Goal: Task Accomplishment & Management: Use online tool/utility

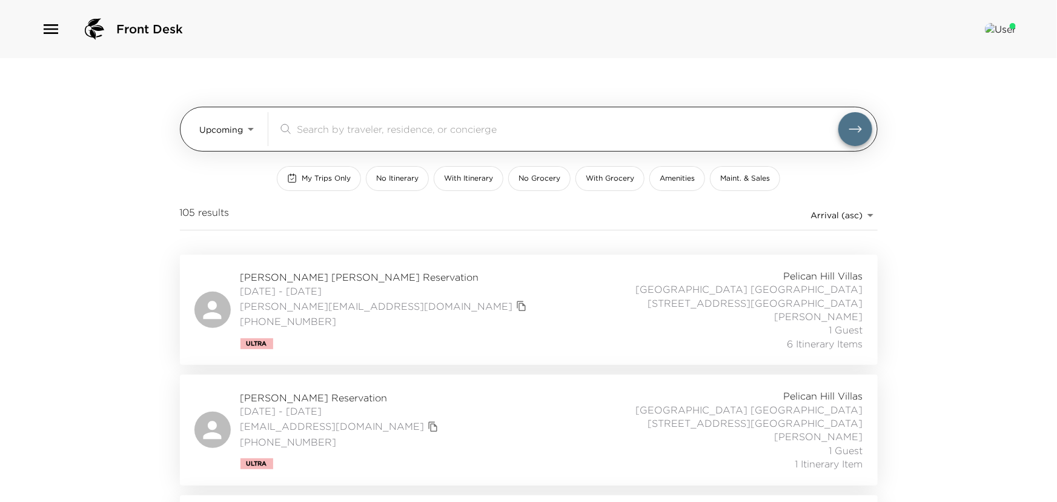
click at [246, 132] on body "Front Desk Upcoming Upcoming ​ My Trips Only No Itinerary With Itinerary No Gro…" at bounding box center [528, 251] width 1057 height 502
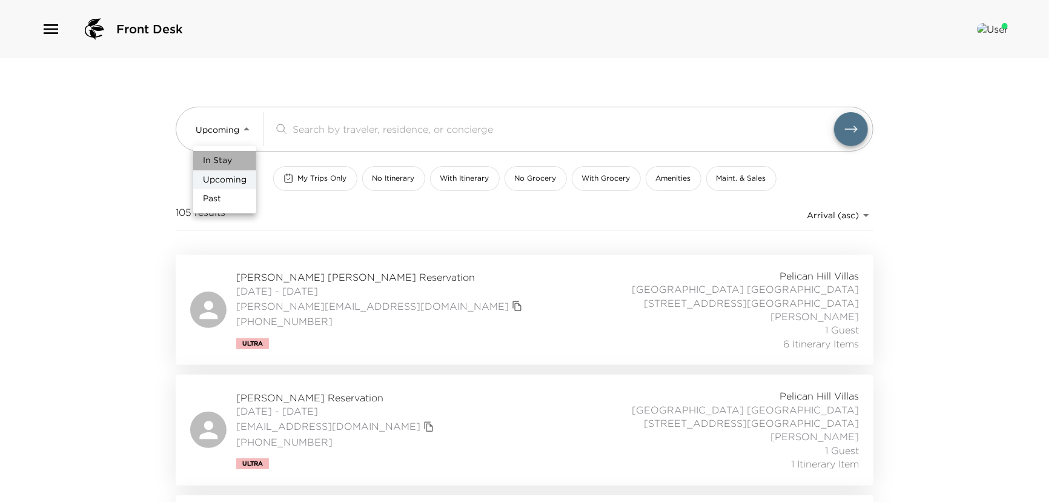
click at [235, 162] on li "In Stay" at bounding box center [224, 160] width 63 height 19
type input "In-Stay"
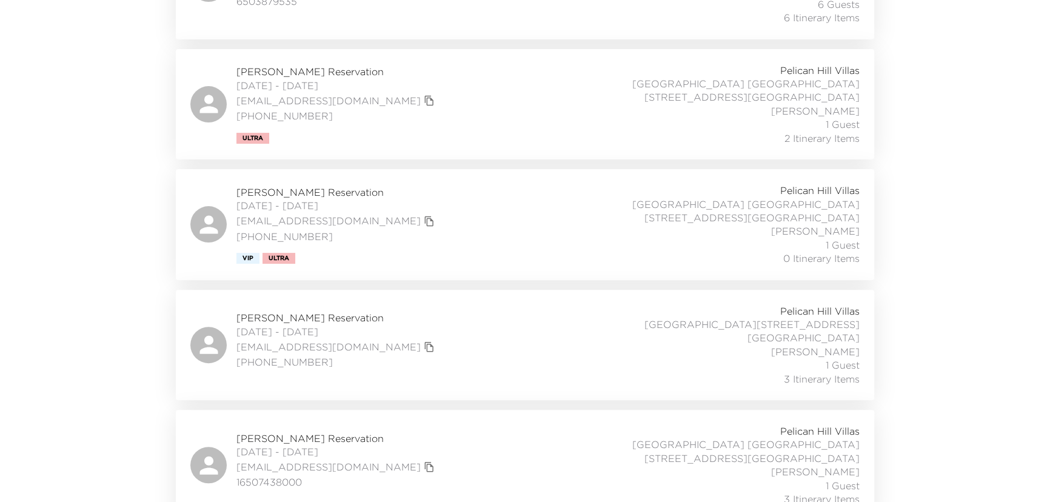
scroll to position [509, 0]
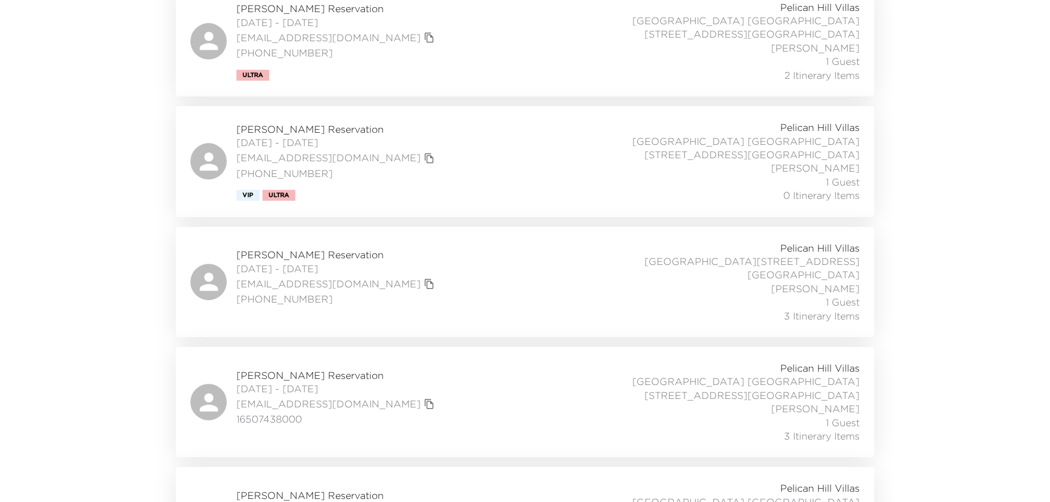
click at [275, 368] on span "[PERSON_NAME] Reservation" at bounding box center [336, 374] width 201 height 13
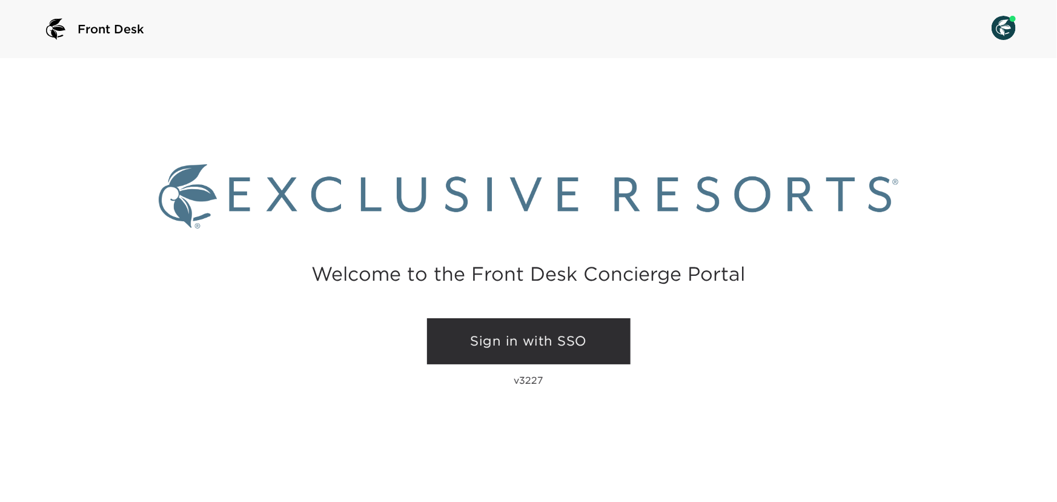
click at [505, 338] on link "Sign in with SSO" at bounding box center [529, 341] width 204 height 46
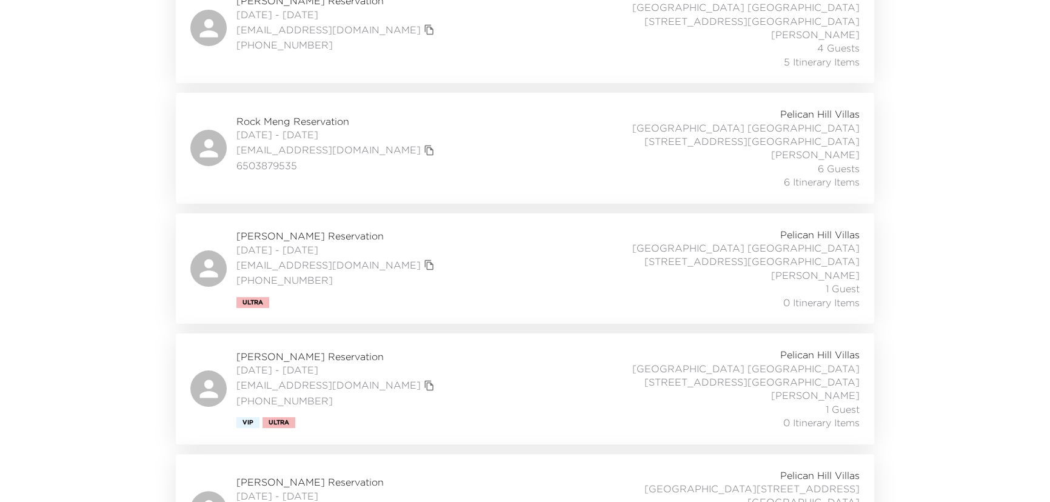
scroll to position [441, 0]
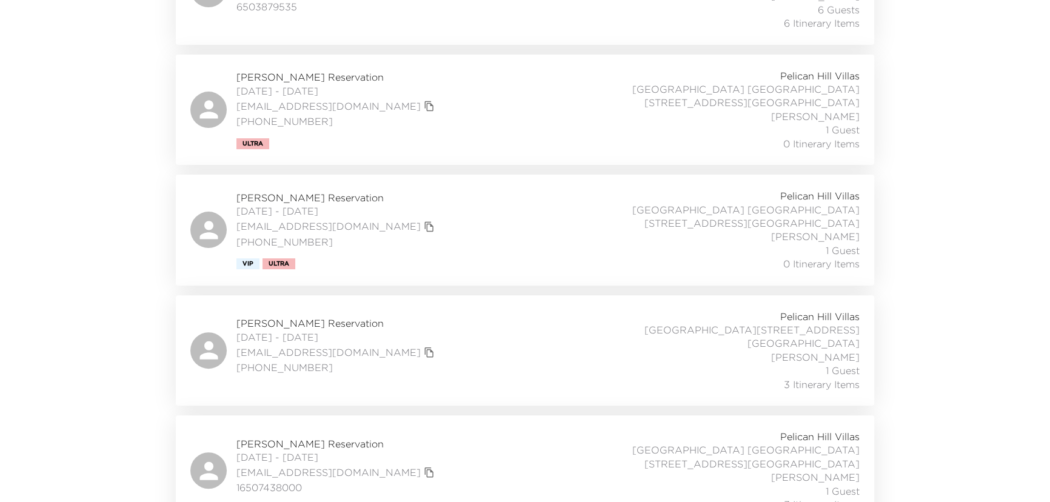
click at [262, 437] on span "[PERSON_NAME] Reservation" at bounding box center [336, 443] width 201 height 13
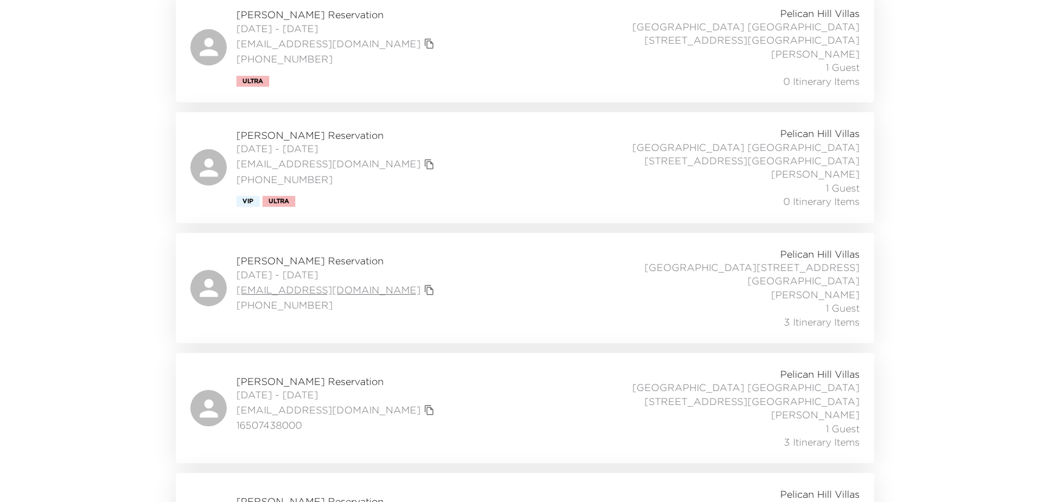
scroll to position [509, 0]
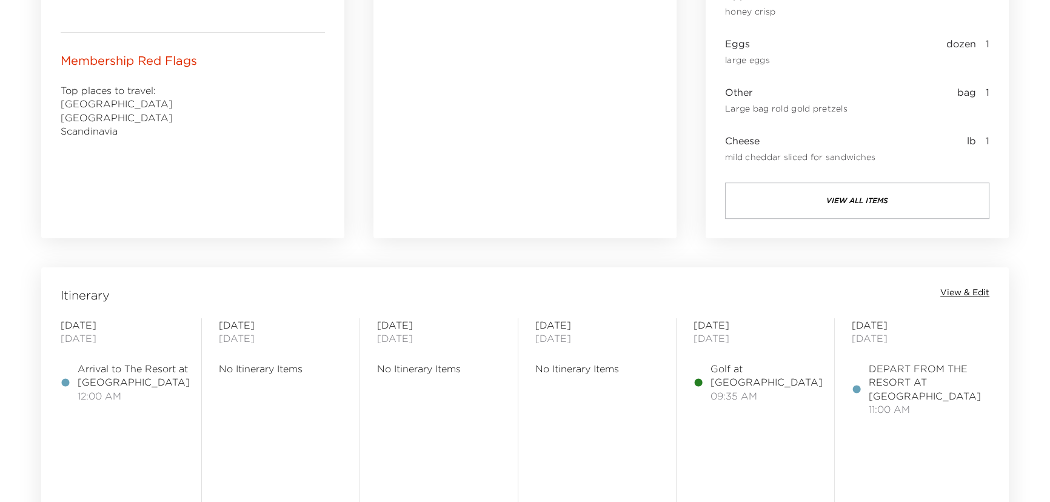
scroll to position [771, 0]
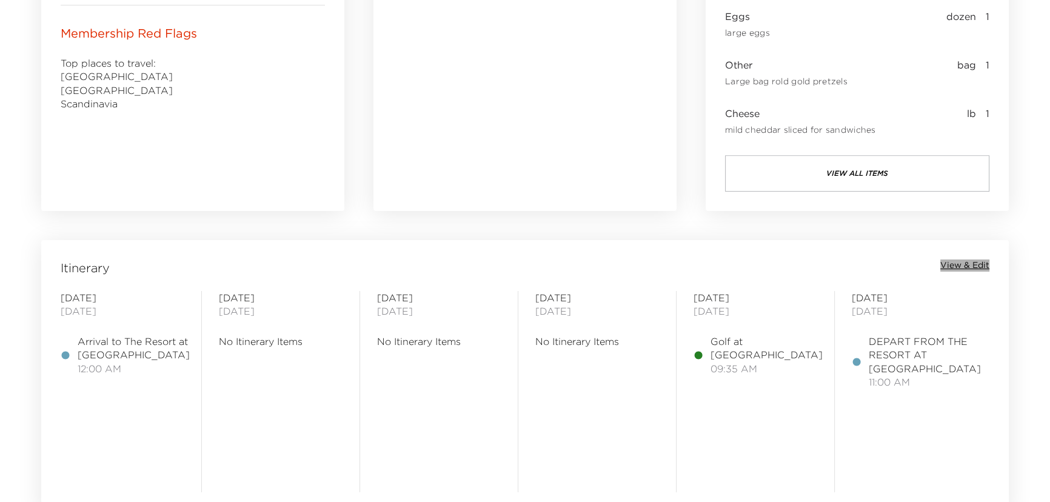
click at [947, 259] on span "View & Edit" at bounding box center [964, 265] width 49 height 12
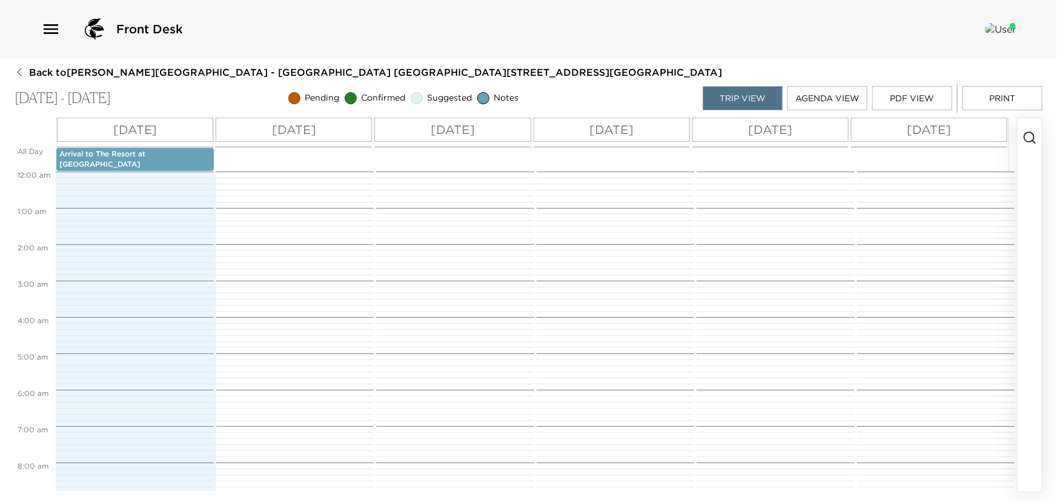
scroll to position [348, 0]
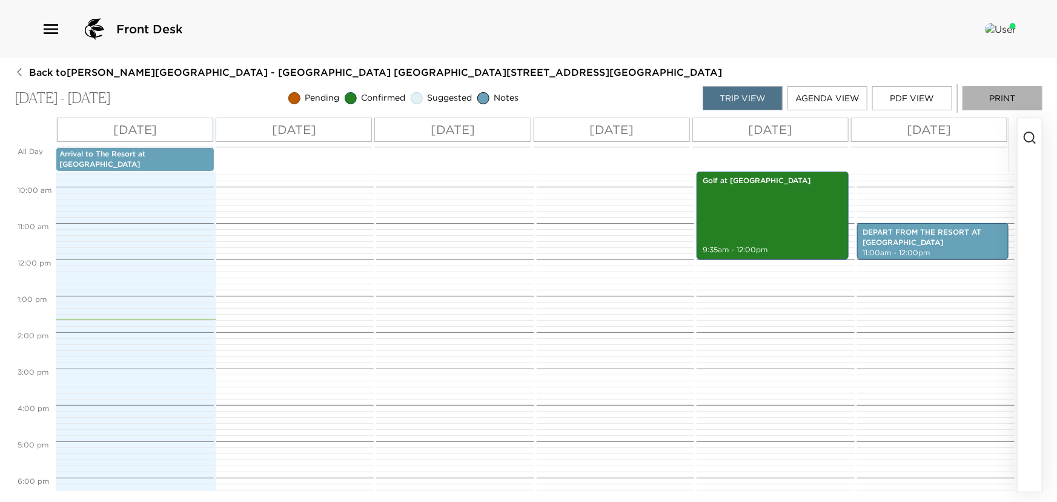
click at [1014, 99] on button "Print" at bounding box center [1003, 98] width 80 height 24
